Goal: Task Accomplishment & Management: Manage account settings

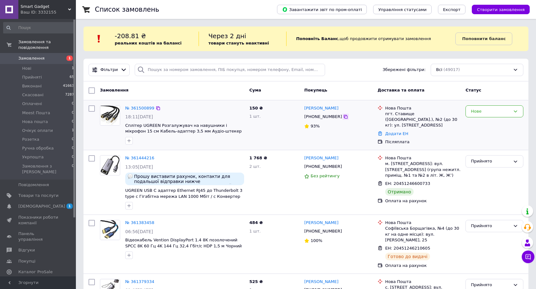
click at [343, 116] on icon at bounding box center [345, 117] width 4 height 4
